Goal: Task Accomplishment & Management: Use online tool/utility

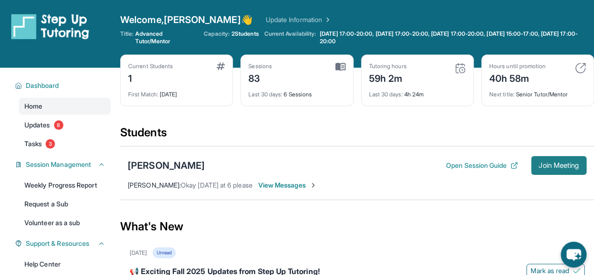
click at [566, 170] on button "Join Meeting" at bounding box center [558, 165] width 55 height 19
